Goal: Book appointment/travel/reservation

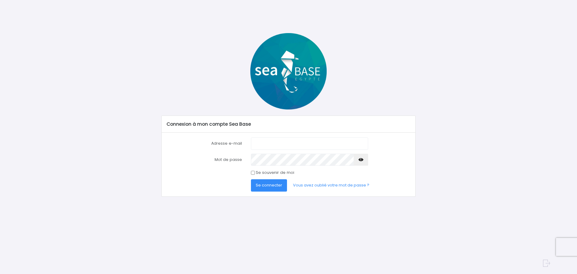
click at [280, 142] on input "Adresse e-mail" at bounding box center [309, 143] width 117 height 12
type input "yacine.boussenina@gmail.com"
click at [362, 160] on icon "button" at bounding box center [361, 160] width 5 height 0
click at [258, 182] on span "Se connecter" at bounding box center [269, 185] width 26 height 6
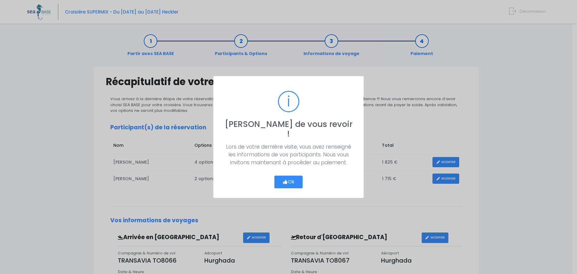
click at [300, 179] on button "Ok" at bounding box center [288, 182] width 28 height 13
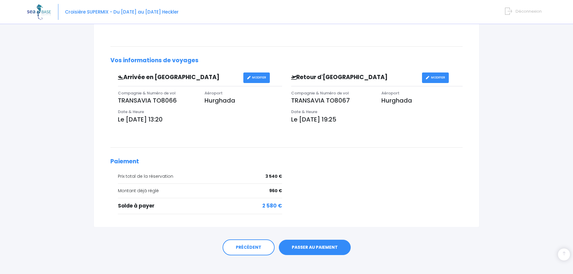
scroll to position [165, 0]
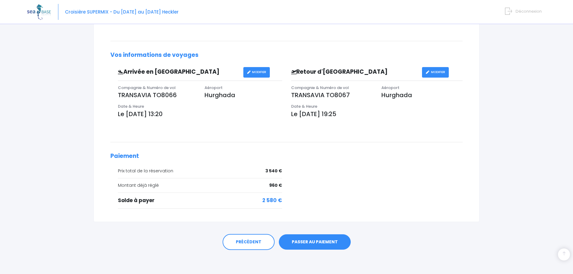
click at [316, 237] on link "PASSER AU PAIEMENT" at bounding box center [315, 242] width 72 height 16
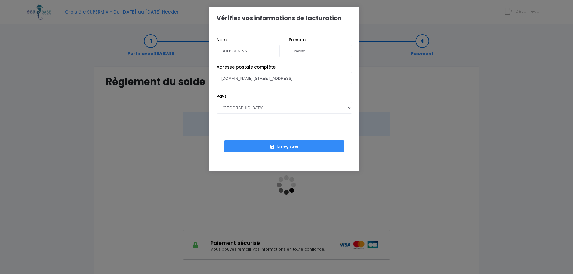
click at [294, 147] on button "Enregistrer" at bounding box center [284, 146] width 120 height 12
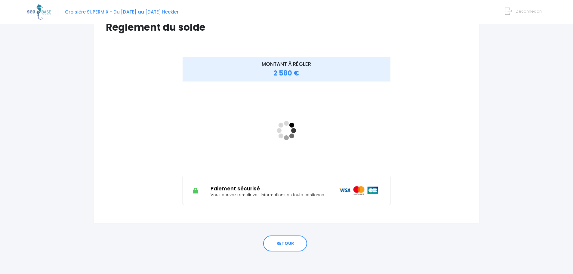
scroll to position [56, 0]
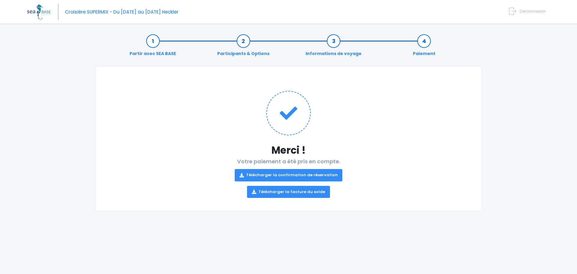
click at [292, 192] on link "Télécharger la facture du solde" at bounding box center [288, 192] width 83 height 12
click at [44, 10] on img at bounding box center [39, 11] width 24 height 15
drag, startPoint x: 473, startPoint y: 76, endPoint x: 440, endPoint y: 68, distance: 34.6
click at [472, 75] on div "Merci ! Votre paiement a été pris en compte. Télécharger la confirmation de rés…" at bounding box center [289, 138] width 386 height 145
click at [157, 40] on link "Partir avec SEA BASE" at bounding box center [153, 47] width 53 height 19
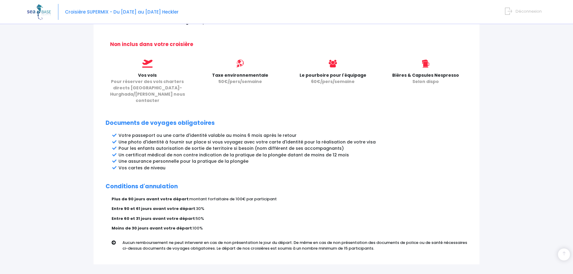
scroll to position [270, 0]
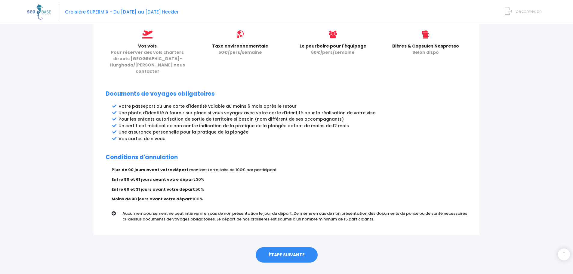
click at [292, 247] on link "ÉTAPE SUIVANTE" at bounding box center [286, 255] width 62 height 16
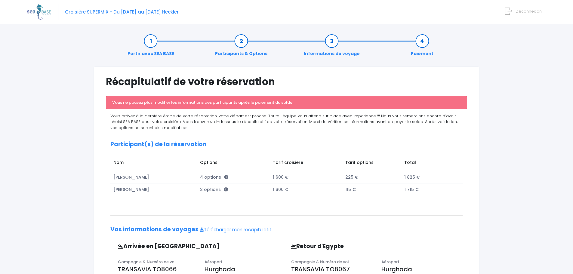
scroll to position [30, 0]
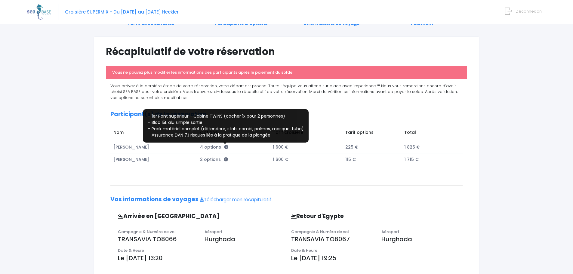
click at [226, 146] on icon at bounding box center [226, 147] width 4 height 4
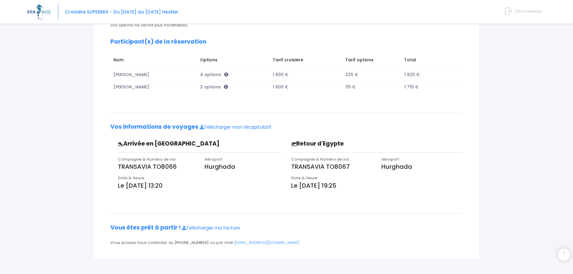
scroll to position [0, 0]
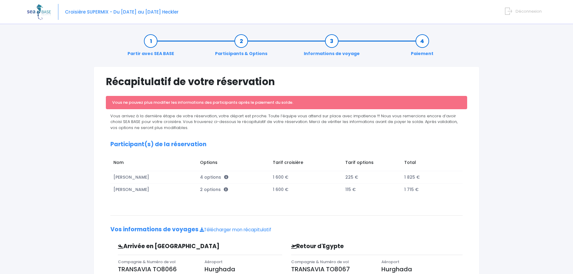
click at [526, 14] on span "Déconnexion" at bounding box center [528, 11] width 26 height 6
